Goal: Ask a question

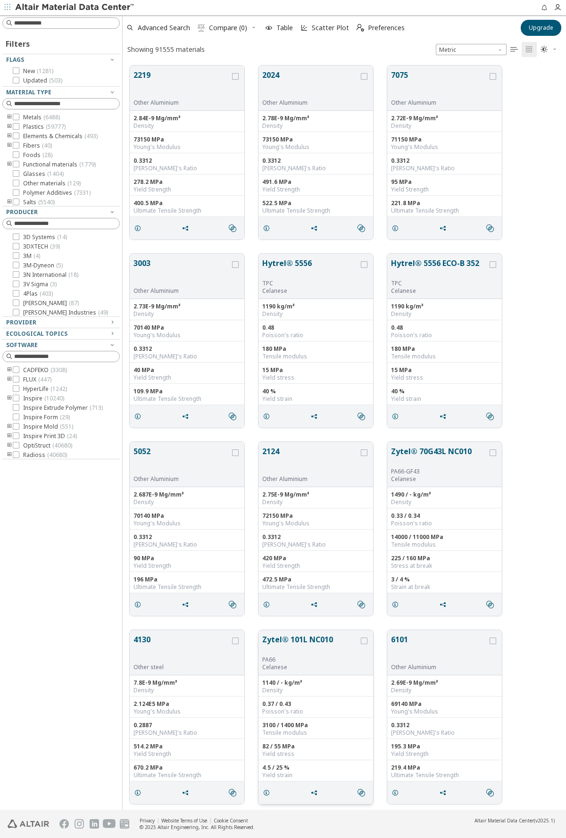
scroll to position [744, 436]
click at [555, 9] on icon "button" at bounding box center [558, 8] width 8 height 8
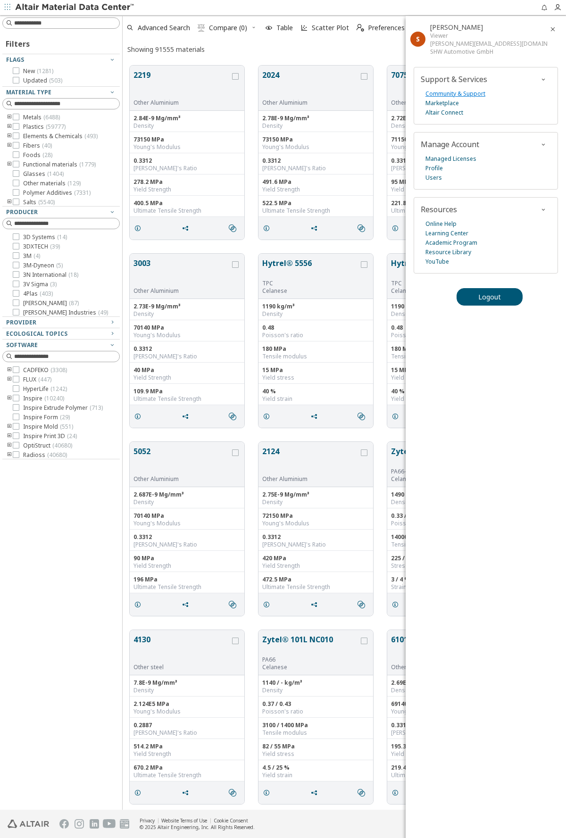
click at [464, 89] on link "Community & Support" at bounding box center [456, 93] width 60 height 9
click at [61, 23] on input at bounding box center [66, 22] width 105 height 9
type input "****"
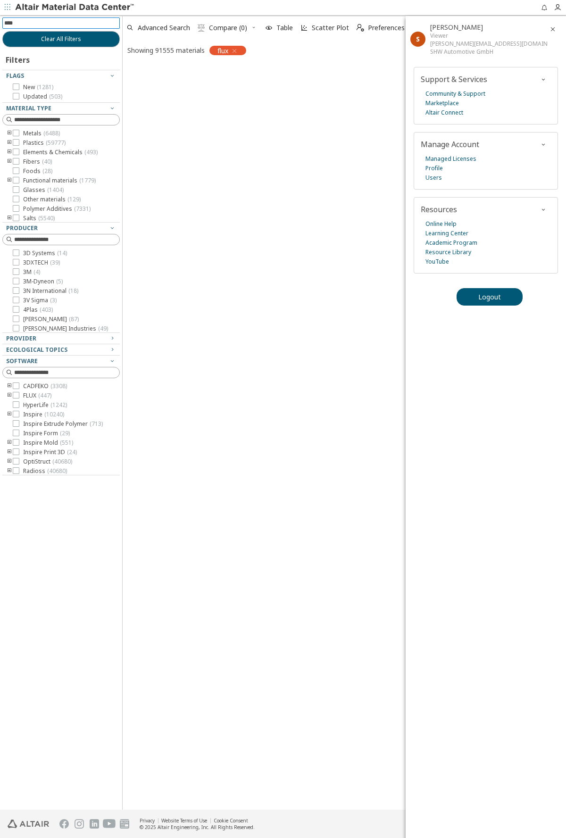
scroll to position [742, 436]
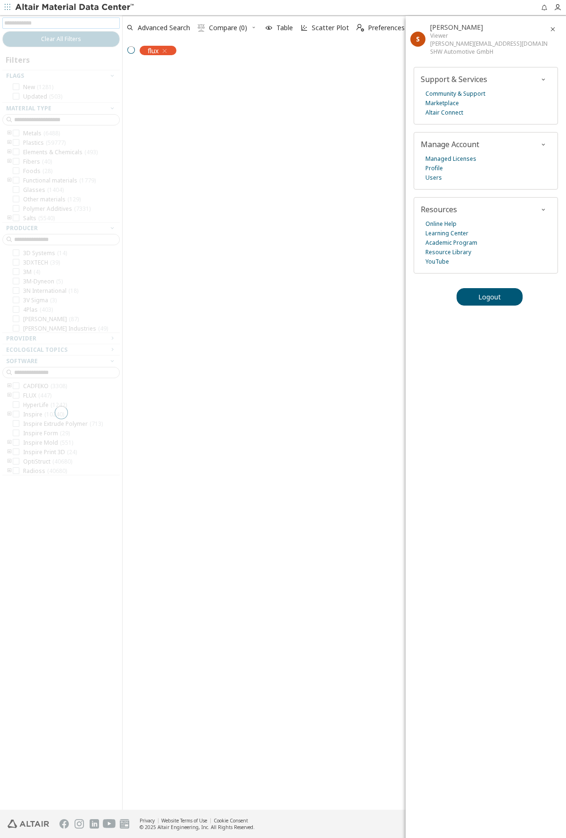
click at [558, 26] on span "button" at bounding box center [552, 29] width 11 height 15
